Goal: Task Accomplishment & Management: Manage account settings

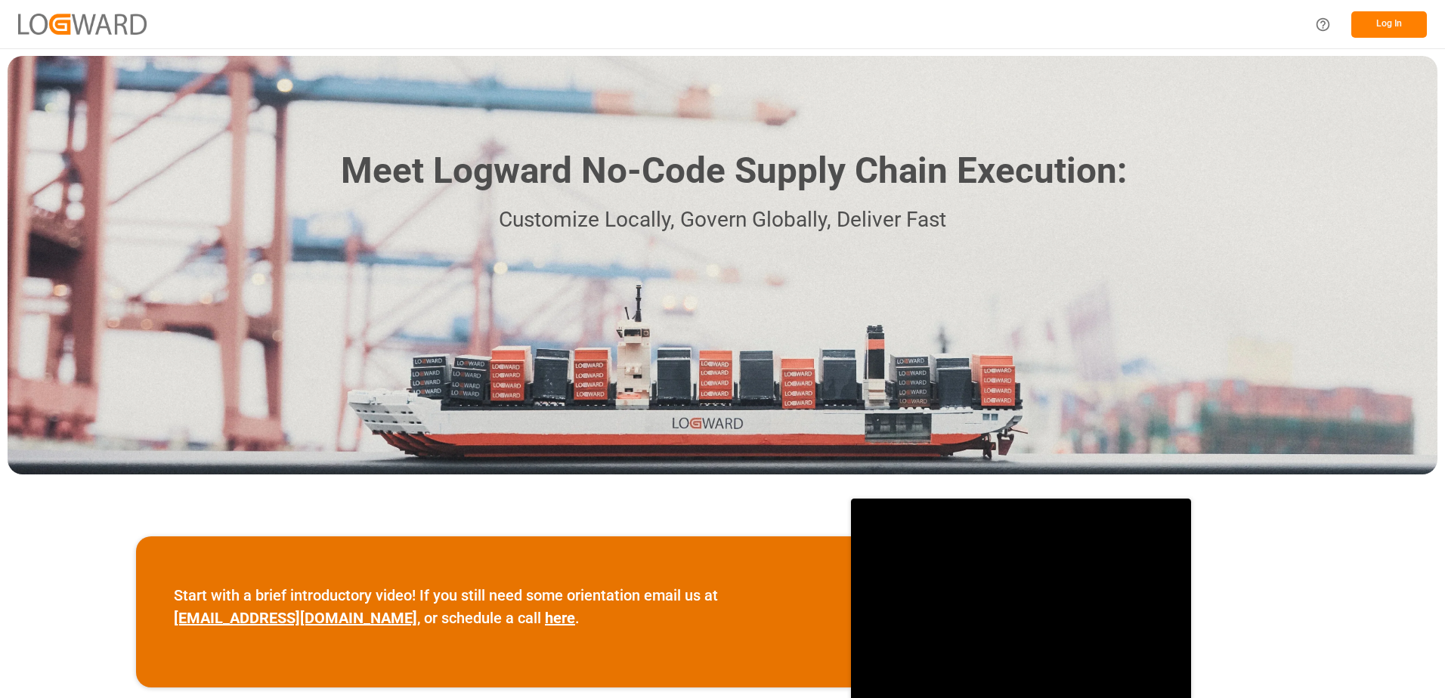
click at [1388, 23] on button "Log In" at bounding box center [1390, 24] width 76 height 26
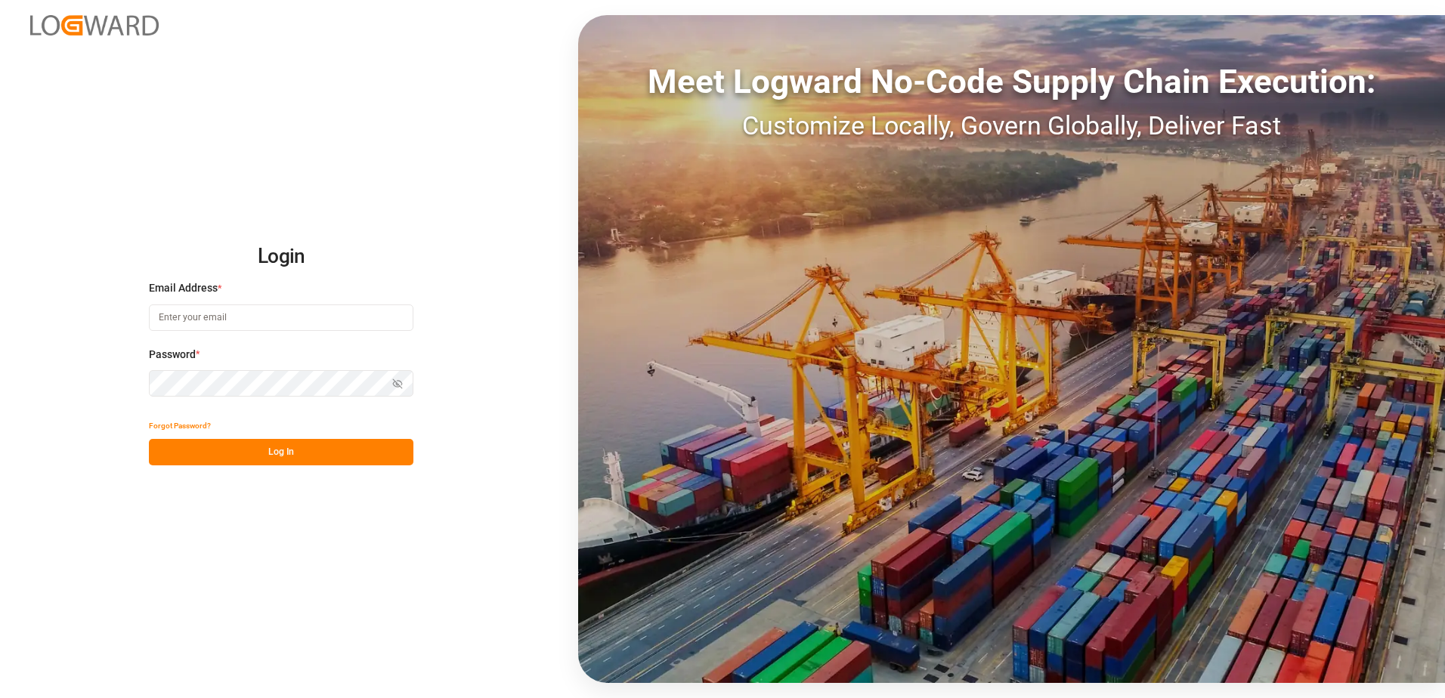
type input "[PERSON_NAME][EMAIL_ADDRESS][PERSON_NAME][DOMAIN_NAME]"
click at [268, 452] on button "Log In" at bounding box center [281, 452] width 265 height 26
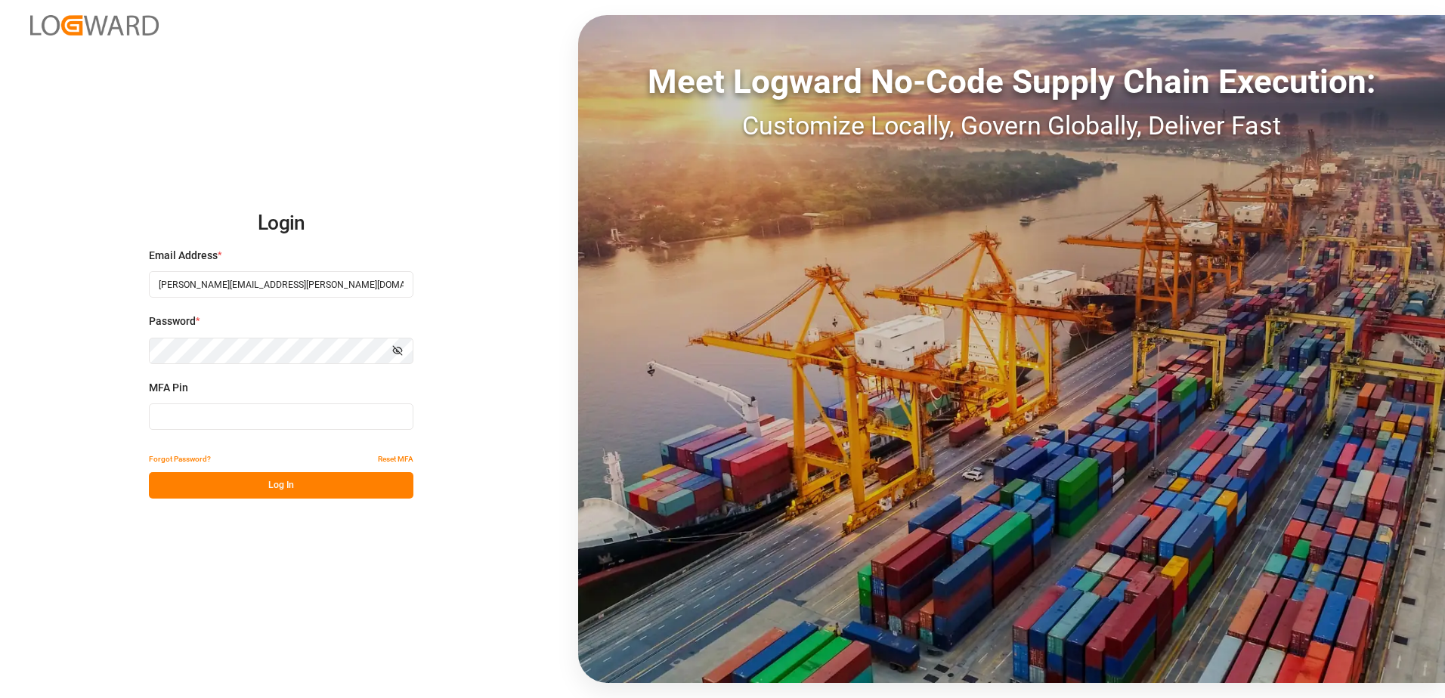
click at [271, 423] on input at bounding box center [281, 417] width 265 height 26
type input "049228"
click at [274, 476] on button "Log In" at bounding box center [281, 485] width 265 height 26
